Goal: Task Accomplishment & Management: Use online tool/utility

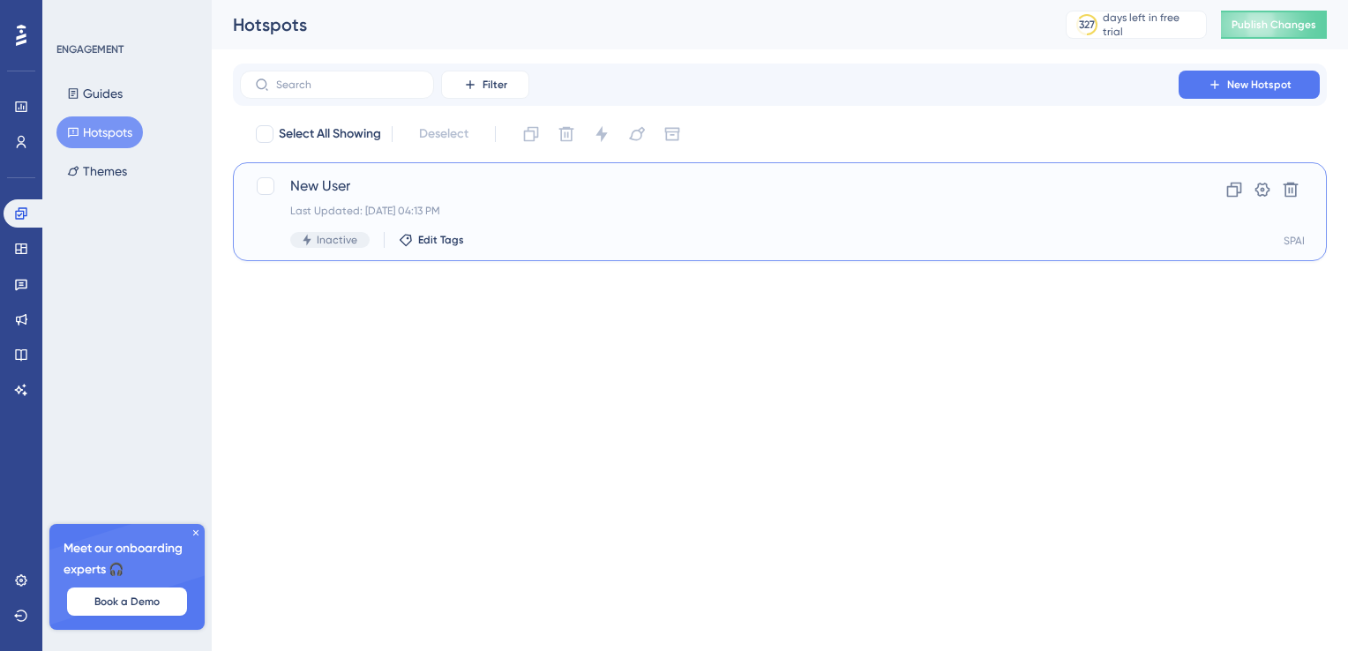
click at [706, 210] on div "Last Updated: Sep 09 2025, 04:13 PM" at bounding box center [709, 211] width 838 height 14
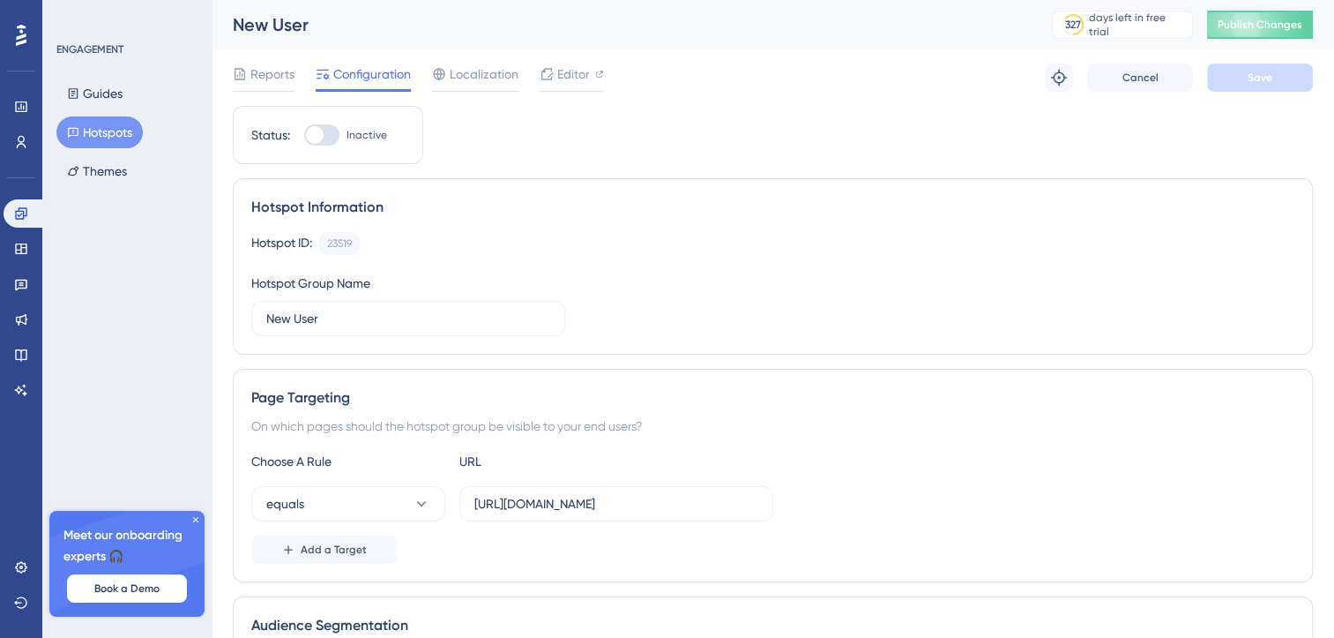
click at [330, 131] on div at bounding box center [321, 134] width 35 height 21
click at [304, 135] on input "Inactive" at bounding box center [303, 135] width 1 height 1
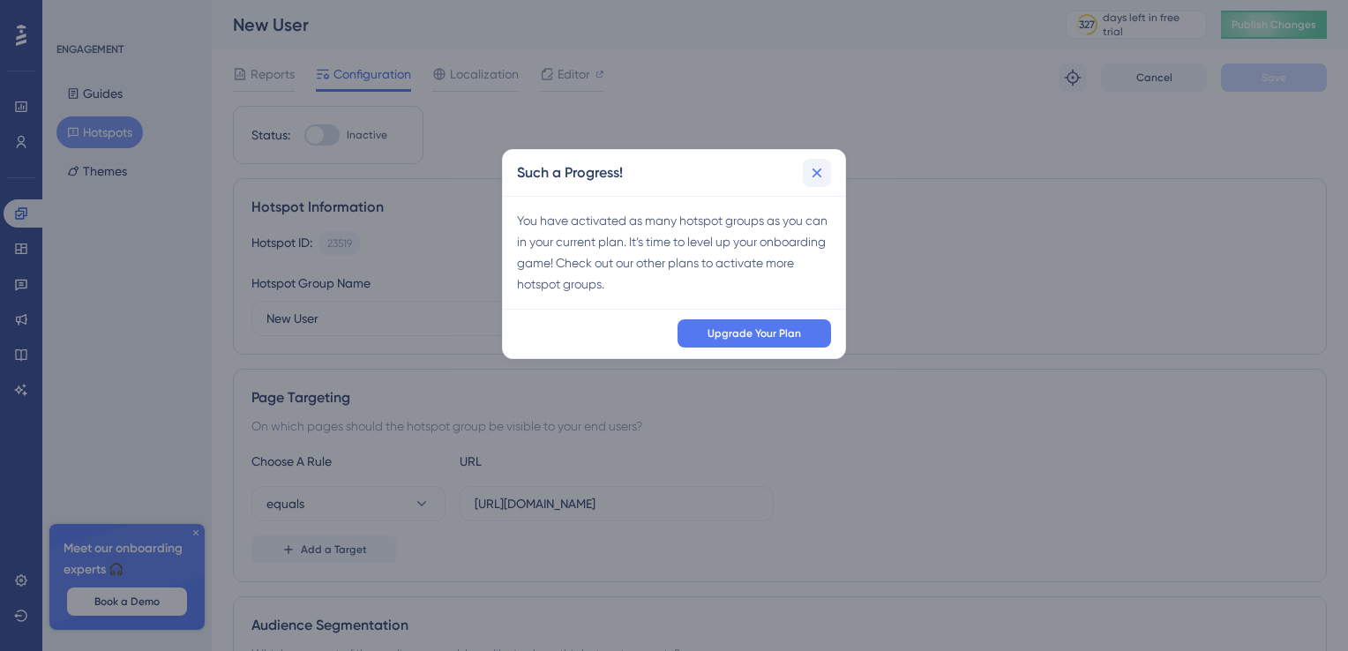
click at [822, 178] on icon at bounding box center [817, 173] width 18 height 18
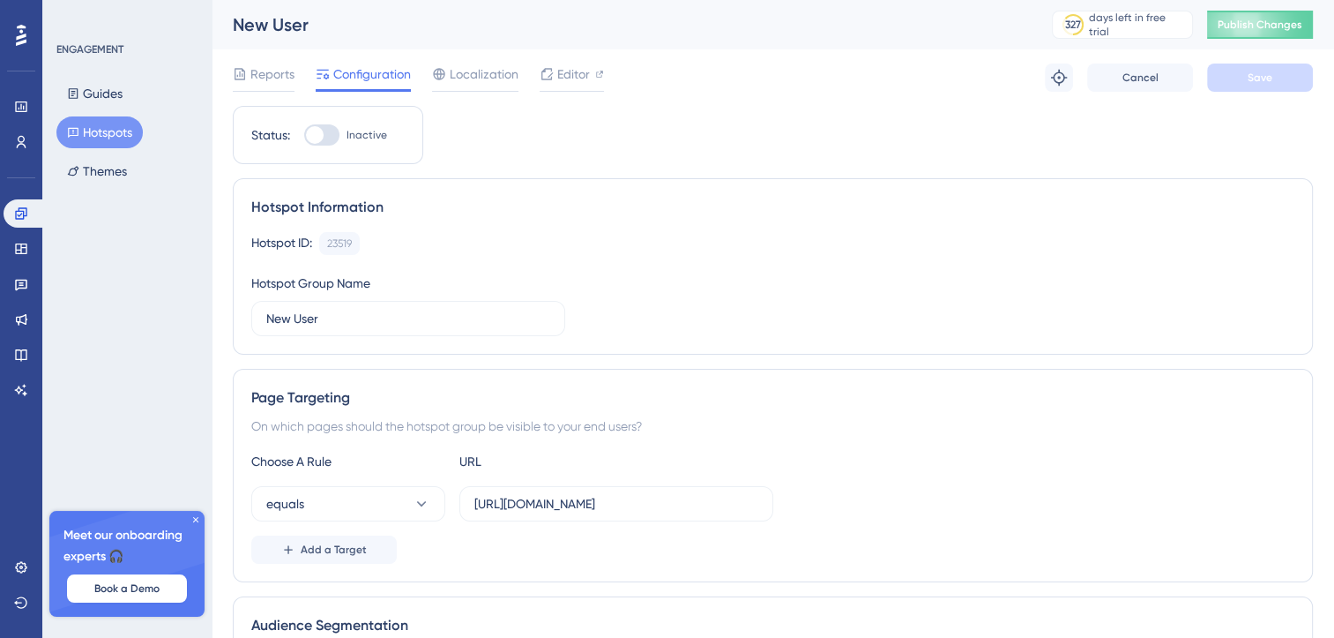
click at [333, 136] on div at bounding box center [321, 134] width 35 height 21
click at [304, 136] on input "Inactive" at bounding box center [303, 135] width 1 height 1
checkbox input "false"
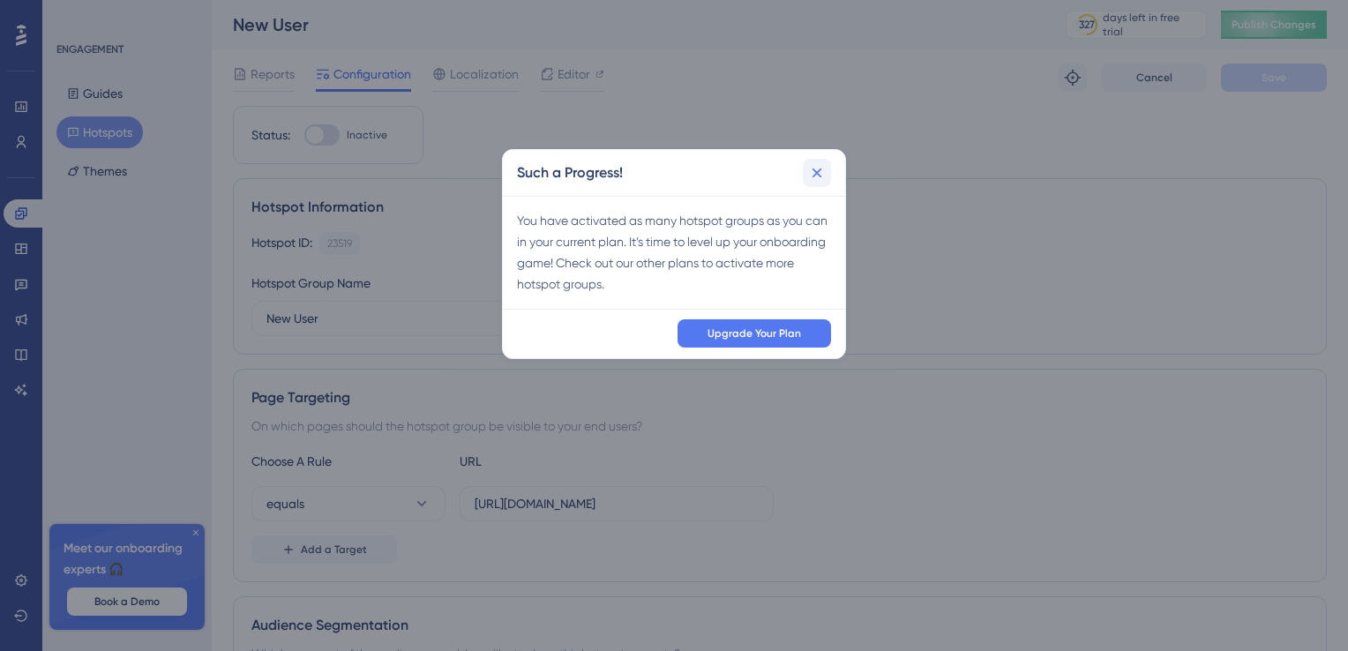
click at [818, 177] on icon at bounding box center [817, 173] width 18 height 18
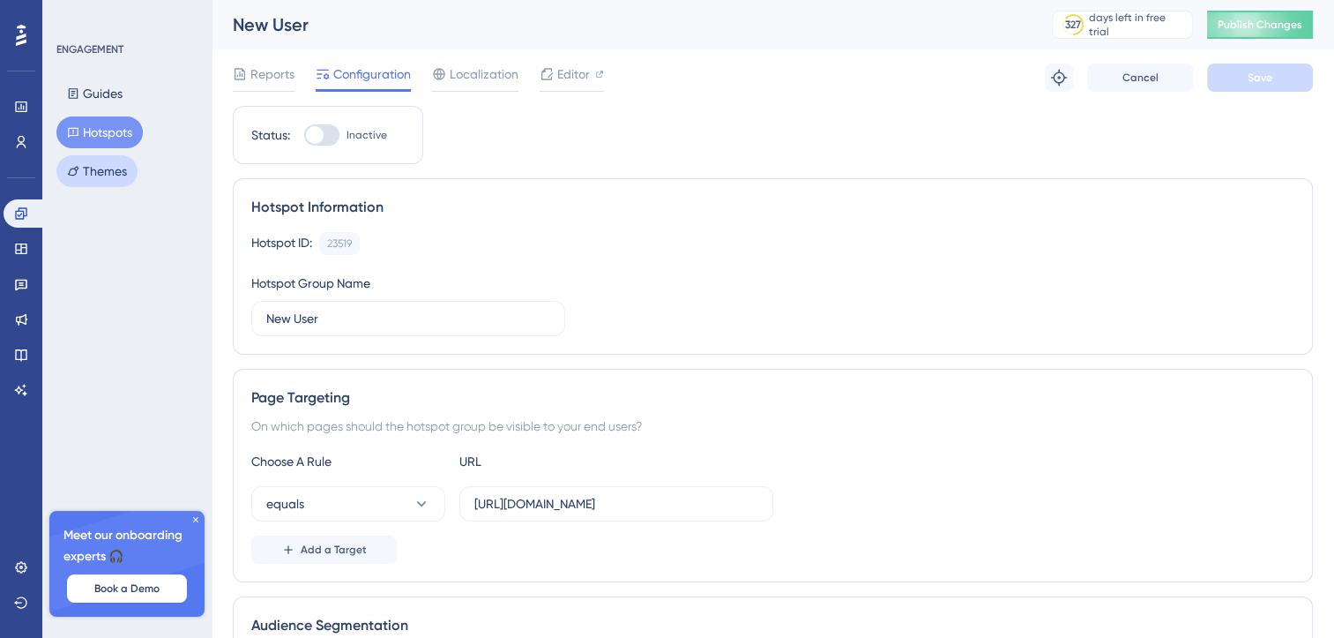
click at [123, 174] on button "Themes" at bounding box center [96, 171] width 81 height 32
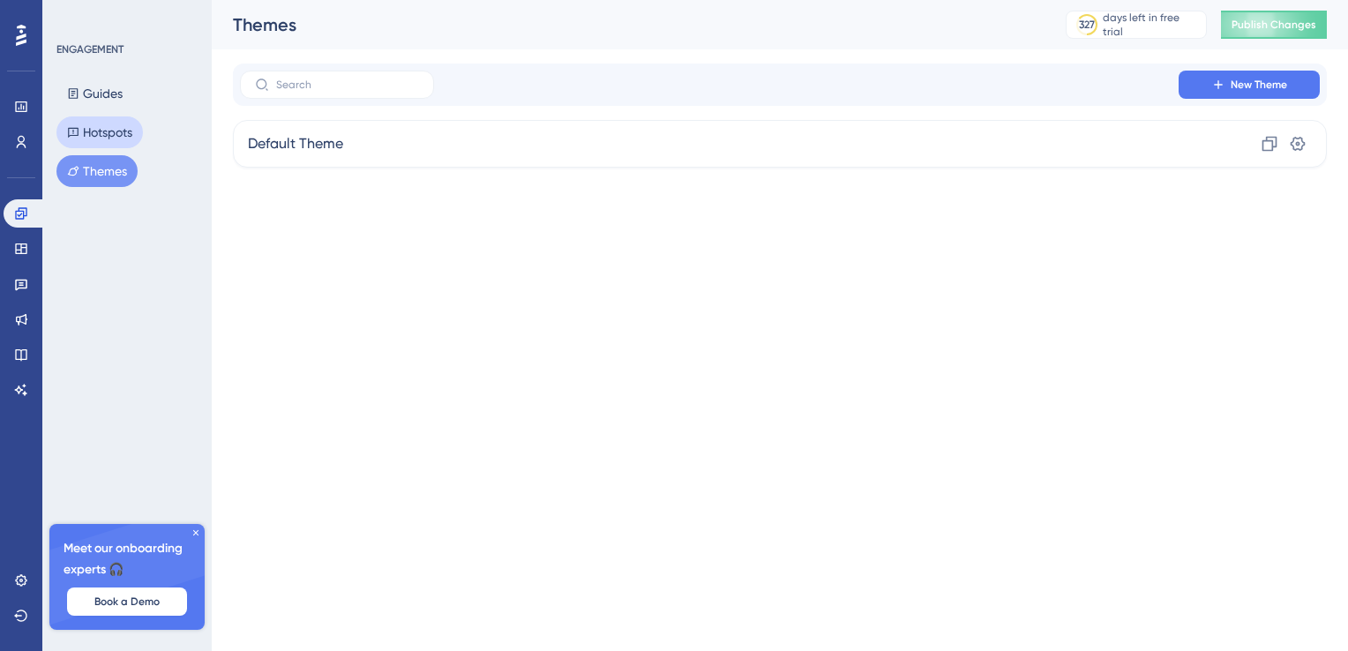
click at [124, 137] on button "Hotspots" at bounding box center [99, 132] width 86 height 32
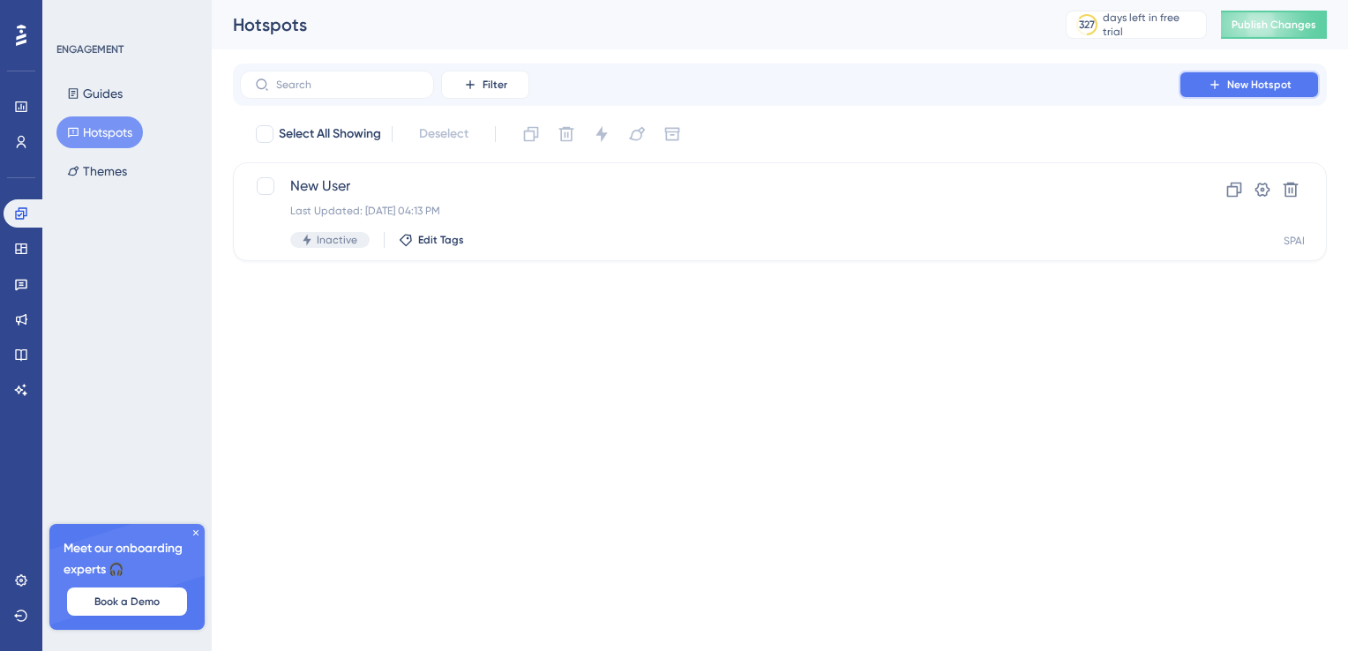
click at [1229, 76] on button "New Hotspot" at bounding box center [1248, 85] width 141 height 28
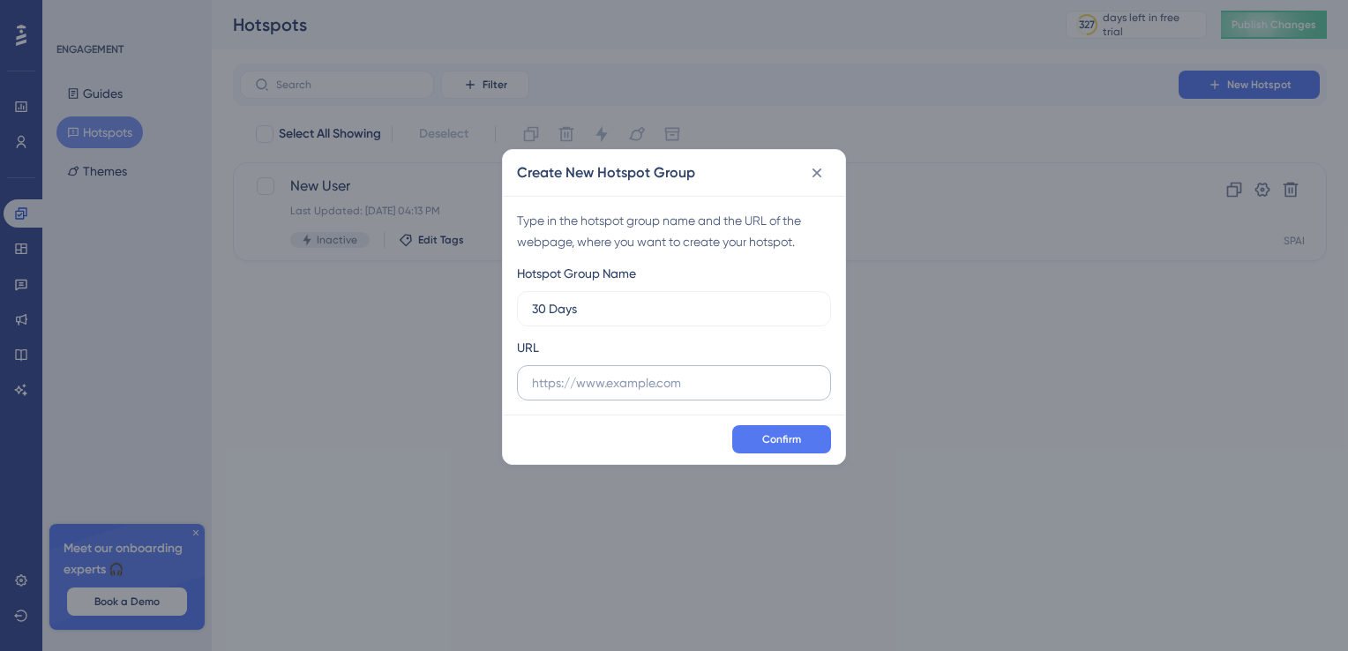
type input "30 Days"
click at [699, 385] on input "text" at bounding box center [674, 382] width 284 height 19
paste input "https://dev.socialpostai.com/"
type input "https://dev.socialpostai.com/"
click at [774, 444] on span "Confirm" at bounding box center [781, 439] width 39 height 14
